Goal: Task Accomplishment & Management: Use online tool/utility

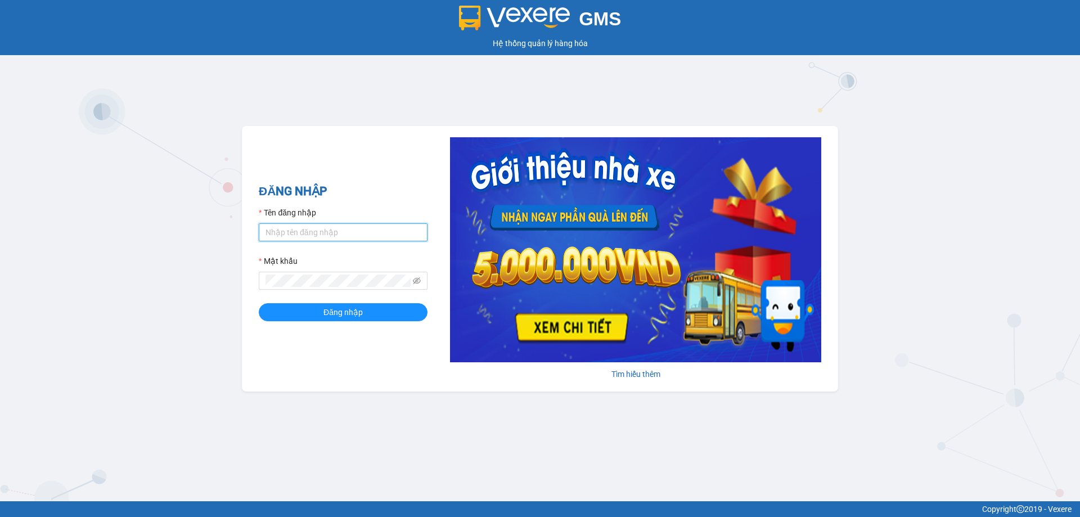
type input "ttnguyen.thoidai"
drag, startPoint x: 258, startPoint y: 254, endPoint x: 181, endPoint y: 270, distance: 78.8
click at [181, 270] on div "GMS Hệ thống quản lý hàng hóa ĐĂNG NHẬP Tên đăng nhập ttnguyen.thoidai Mật khẩu…" at bounding box center [540, 250] width 1080 height 501
type input "ngvan.thoidai"
drag, startPoint x: 304, startPoint y: 288, endPoint x: 256, endPoint y: 285, distance: 48.5
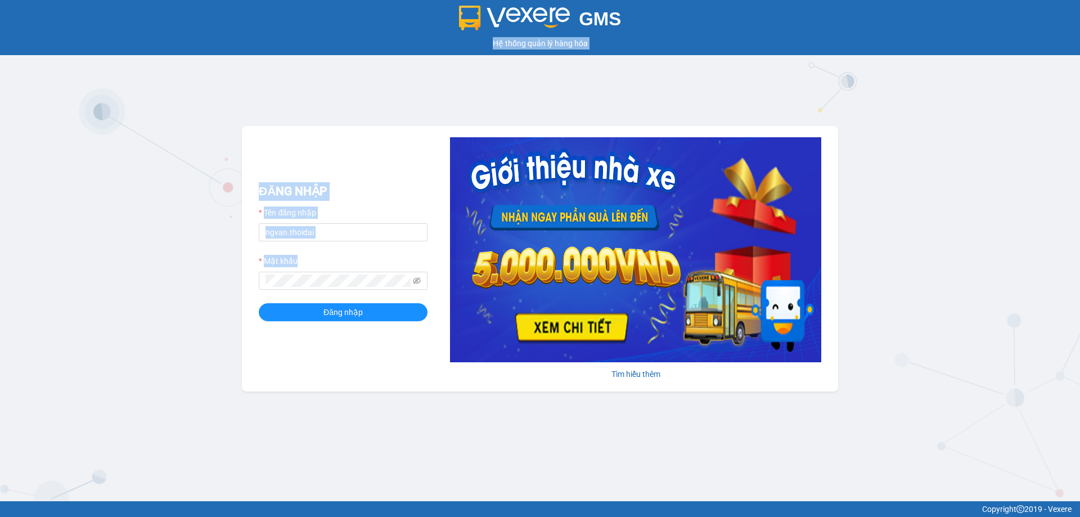
click at [203, 290] on div "GMS Hệ thống quản lý hàng hóa ĐĂNG NHẬP Tên đăng nhập ngvan.thoidai Mật khẩu Đă…" at bounding box center [540, 250] width 1080 height 501
click at [230, 285] on div "GMS Hệ thống quản lý hàng hóa ĐĂNG NHẬP Tên đăng nhập ngvan.thoidai Mật khẩu Đă…" at bounding box center [540, 250] width 1080 height 501
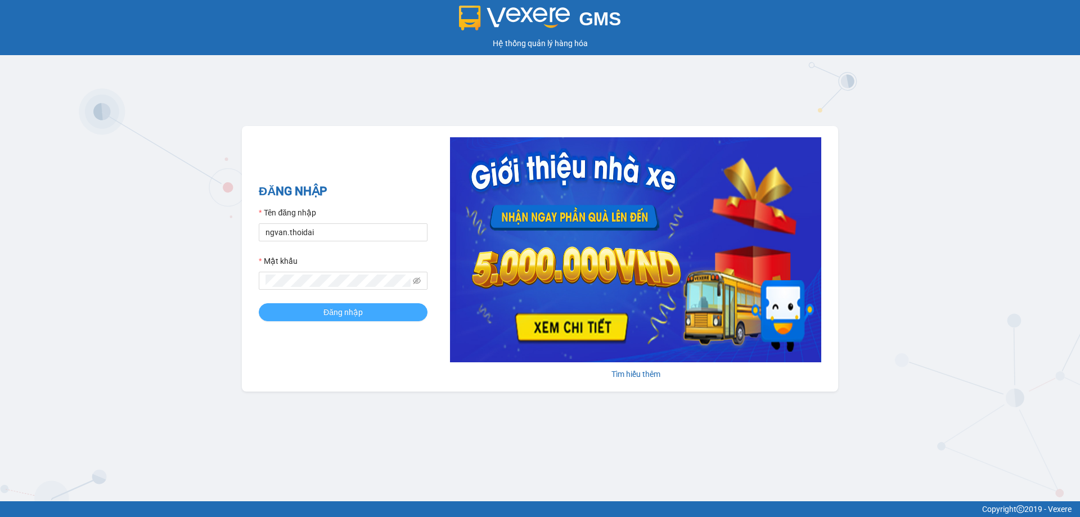
click at [326, 312] on span "Đăng nhập" at bounding box center [343, 312] width 39 height 12
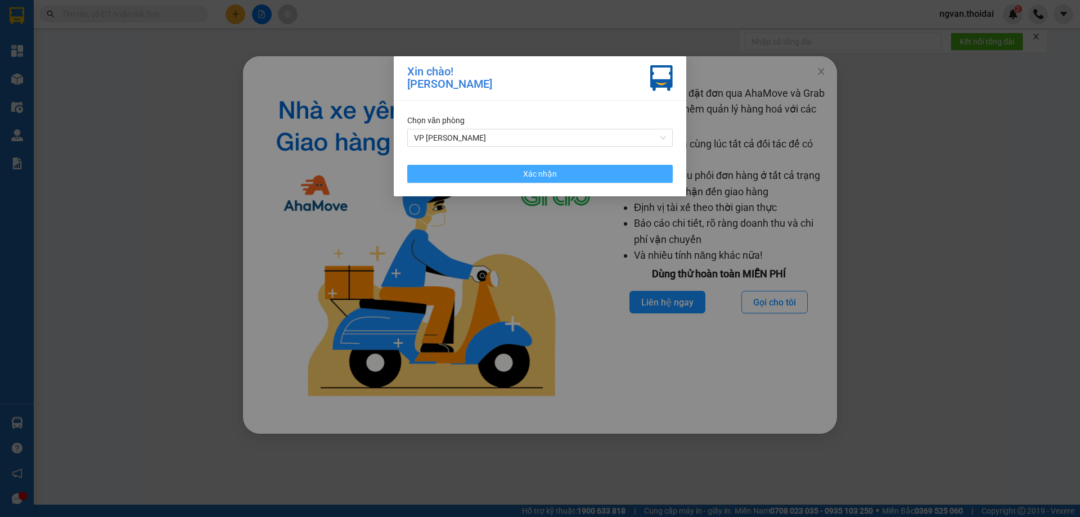
click at [565, 178] on button "Xác nhận" at bounding box center [540, 174] width 266 height 18
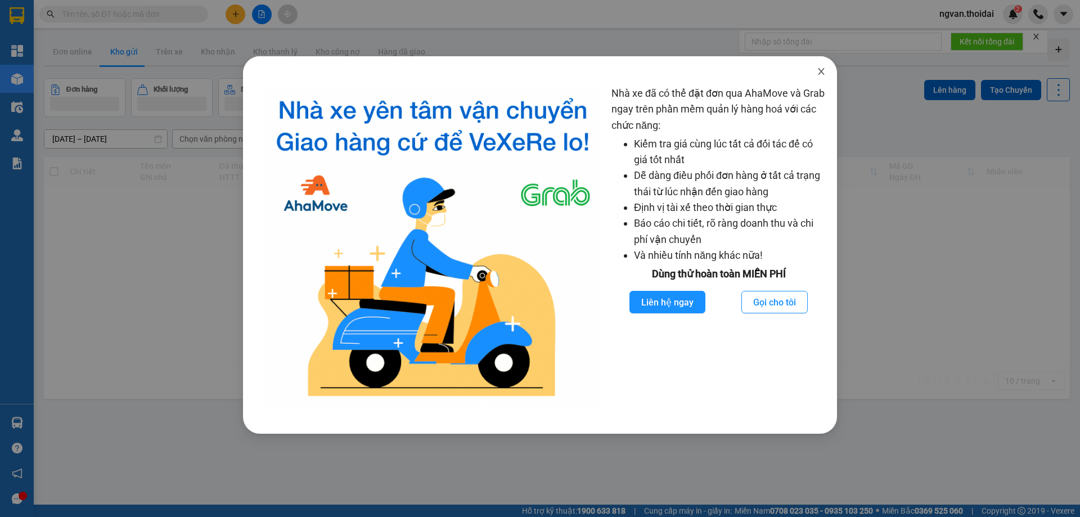
click at [819, 73] on icon "close" at bounding box center [821, 71] width 9 height 9
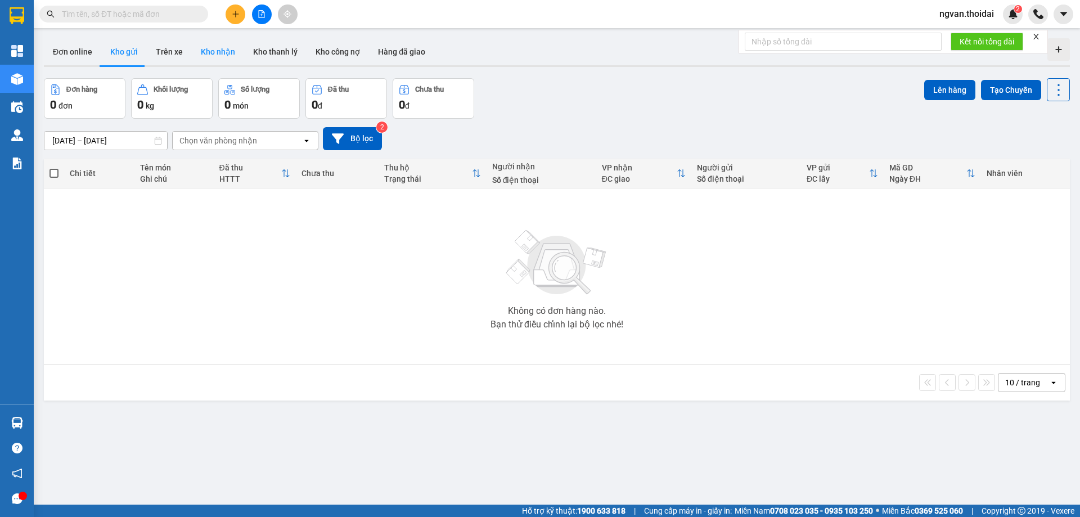
click at [213, 52] on button "Kho nhận" at bounding box center [218, 51] width 52 height 27
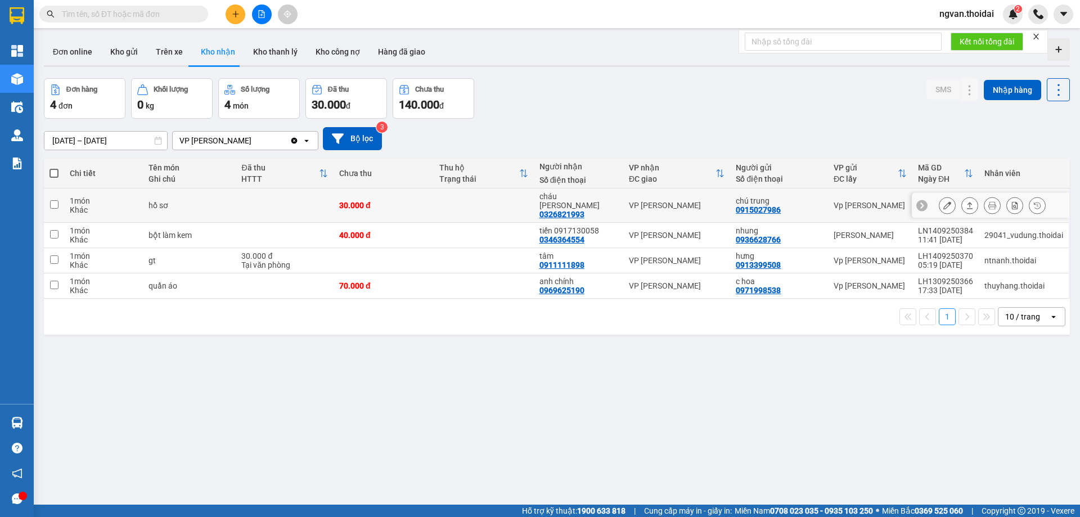
click at [967, 202] on icon at bounding box center [970, 205] width 6 height 7
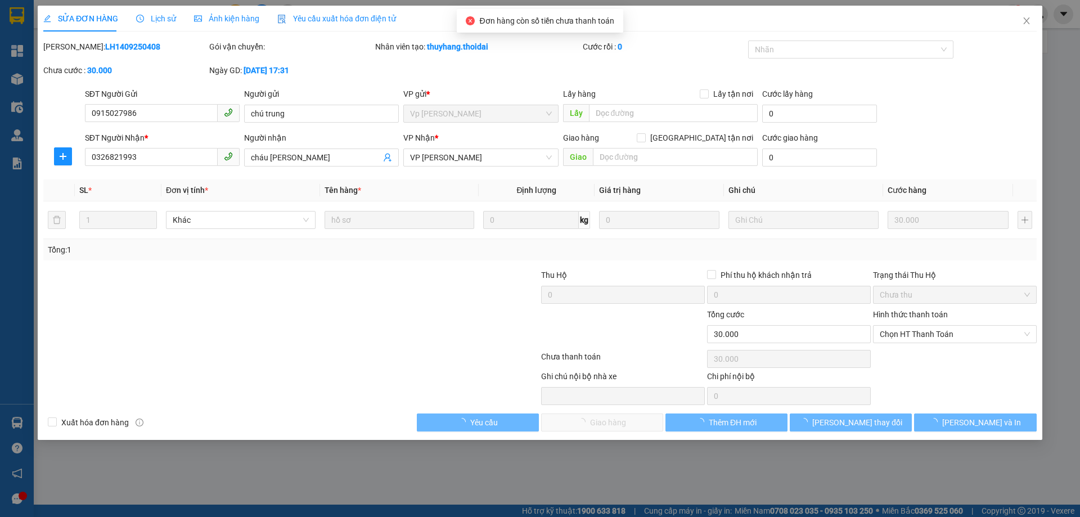
type input "0915027986"
type input "chú trung"
type input "0326821993"
type input "cháu sen"
type input "30.000"
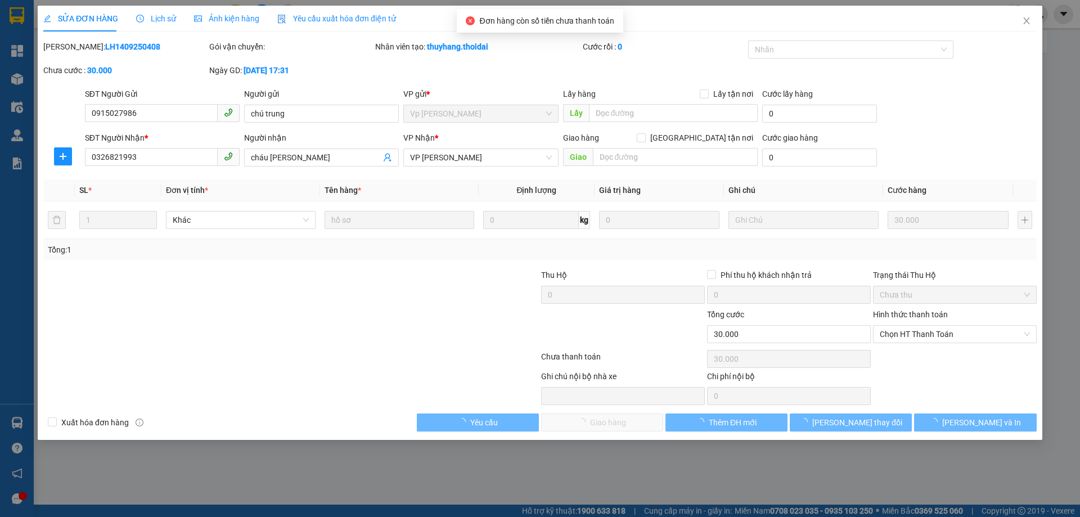
type input "30.000"
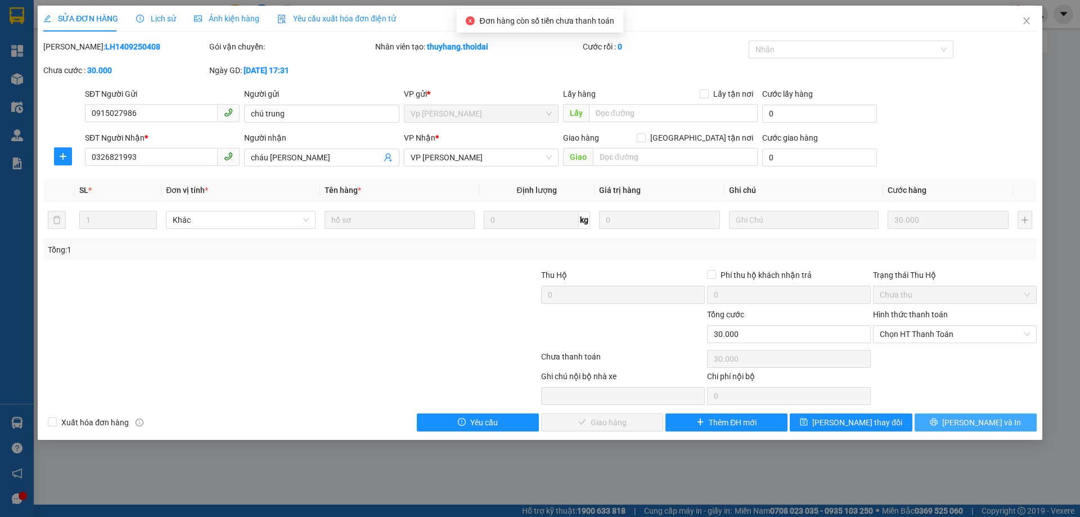
click at [982, 426] on span "Lưu và In" at bounding box center [982, 422] width 79 height 12
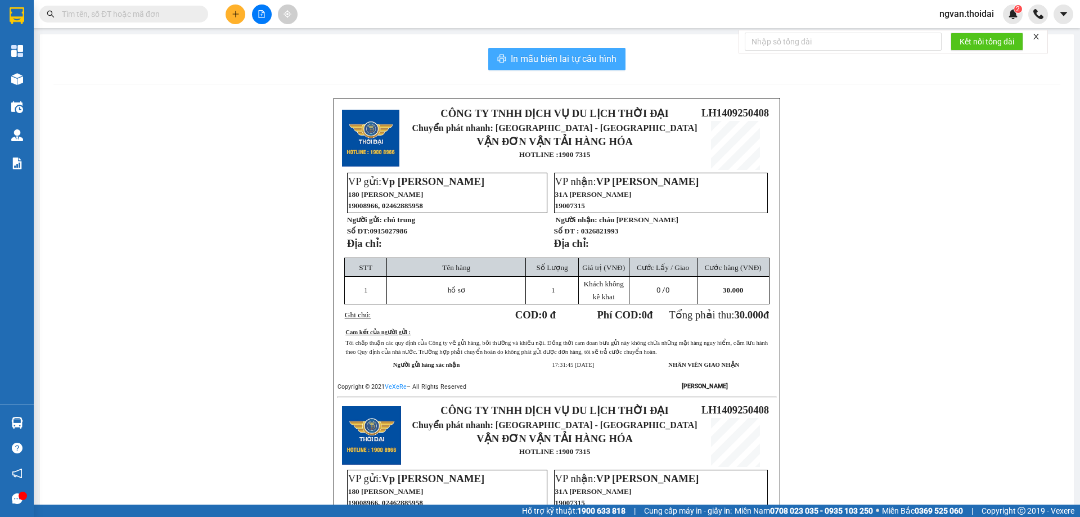
click at [576, 55] on span "In mẫu biên lai tự cấu hình" at bounding box center [564, 59] width 106 height 14
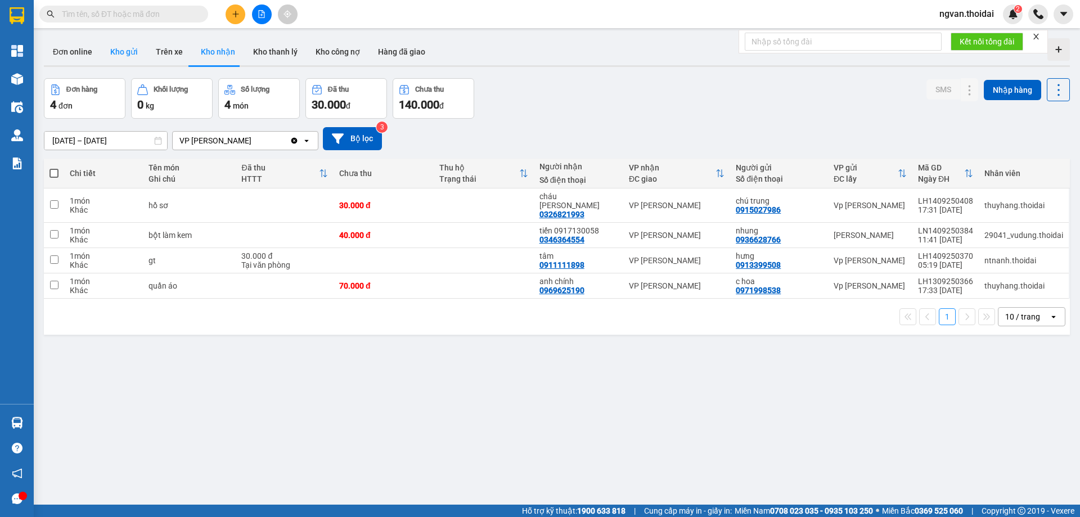
click at [127, 50] on button "Kho gửi" at bounding box center [124, 51] width 46 height 27
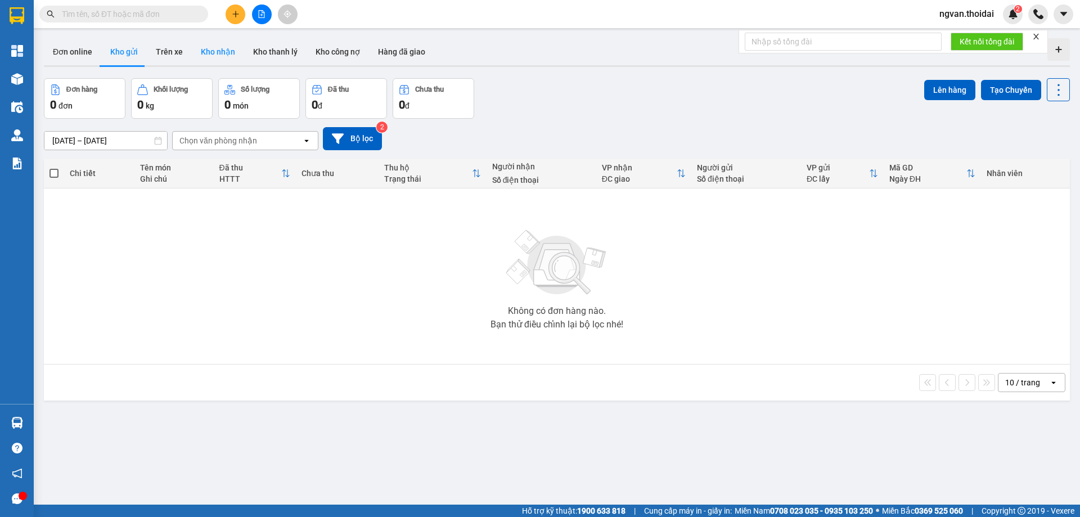
click at [217, 47] on button "Kho nhận" at bounding box center [218, 51] width 52 height 27
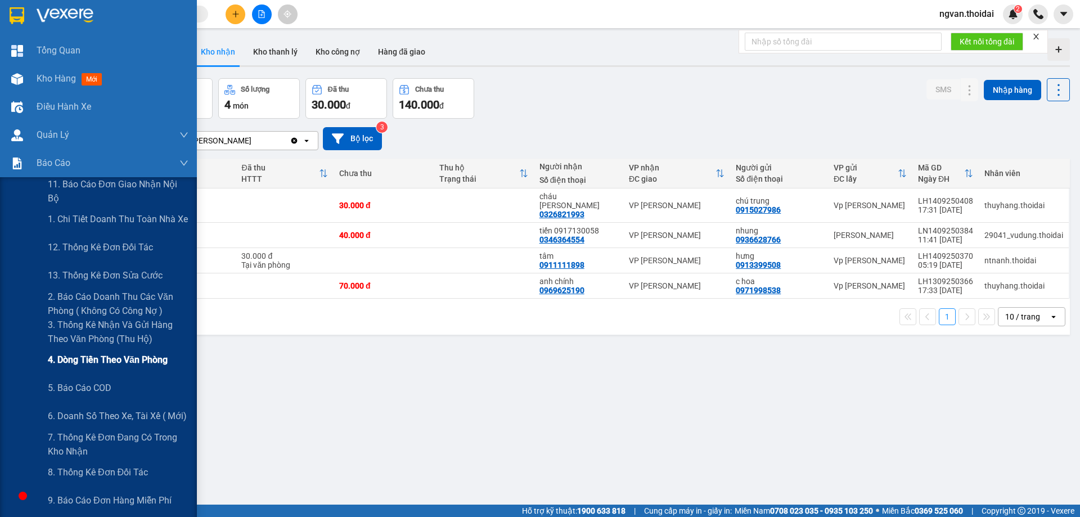
click at [145, 357] on span "4. Dòng tiền theo văn phòng" at bounding box center [108, 360] width 120 height 14
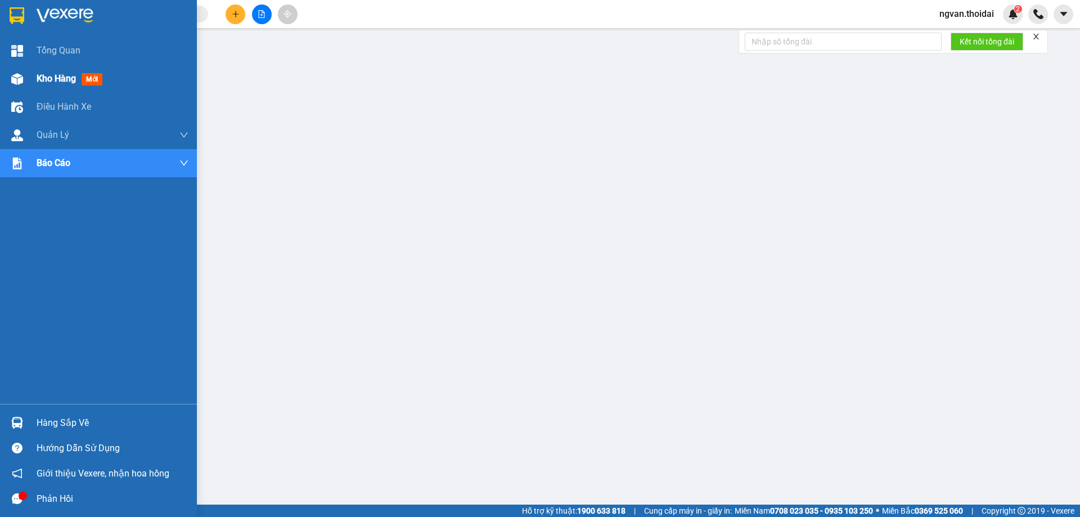
click at [28, 77] on div "Kho hàng mới" at bounding box center [98, 79] width 197 height 28
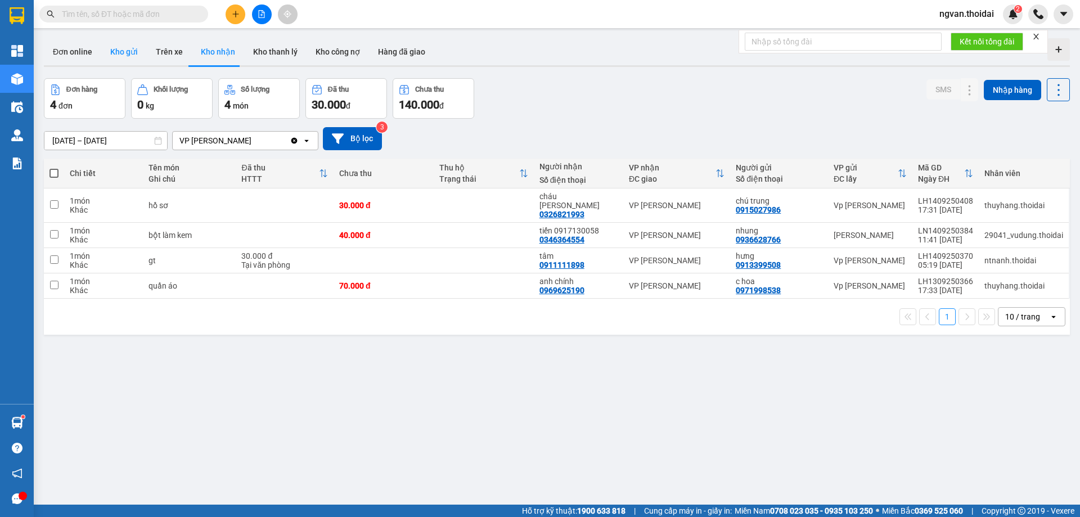
click at [127, 50] on button "Kho gửi" at bounding box center [124, 51] width 46 height 27
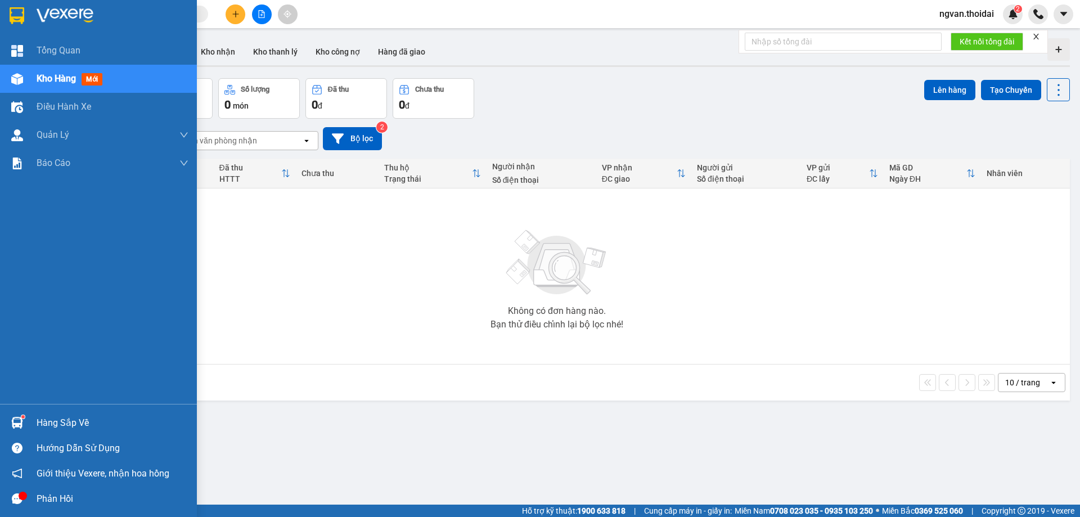
click at [17, 429] on div at bounding box center [17, 423] width 20 height 20
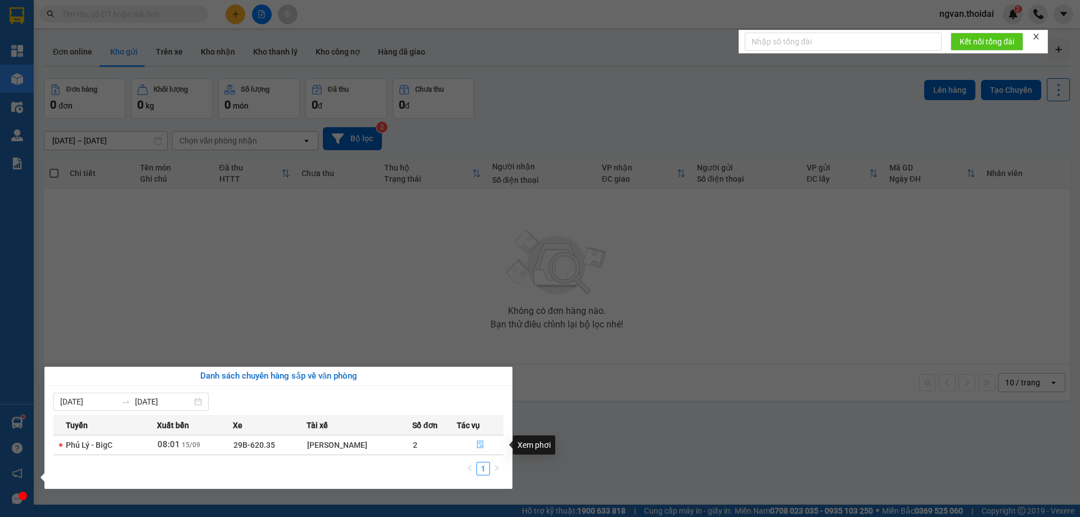
click at [478, 448] on icon "file-done" at bounding box center [481, 445] width 8 height 8
